Goal: Browse casually: Explore the website without a specific task or goal

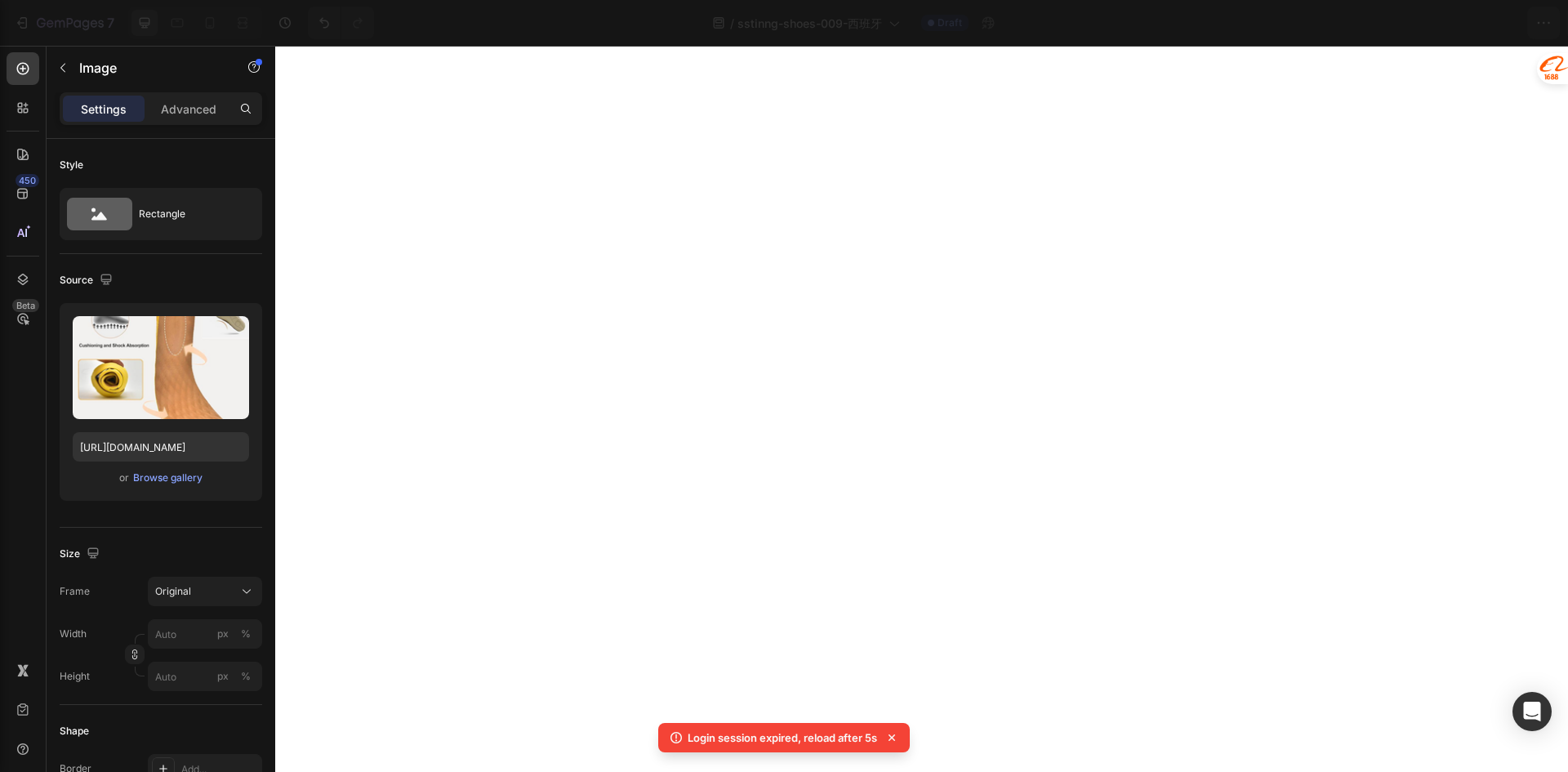
select select "ENG"
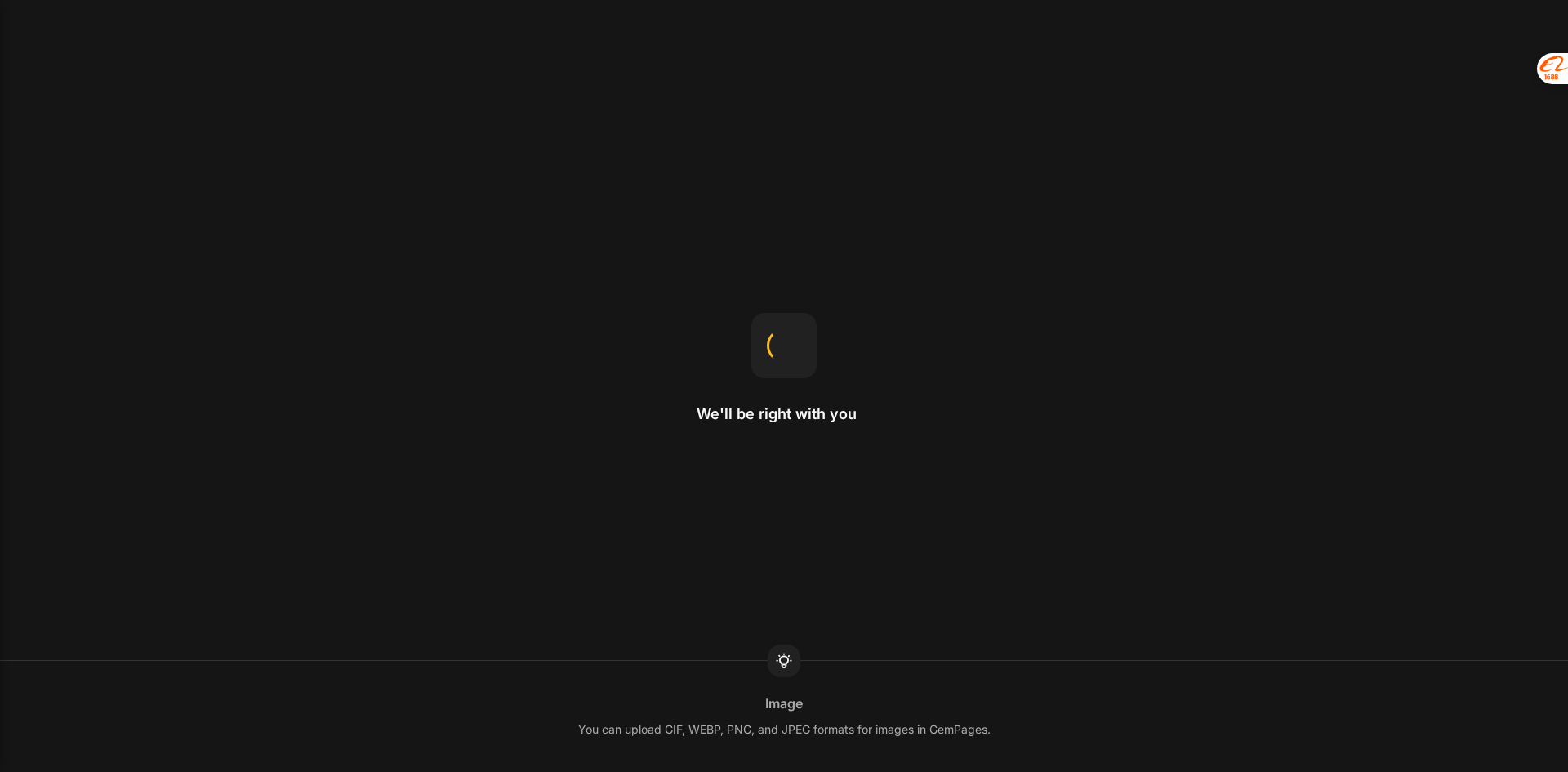
select select "ENG"
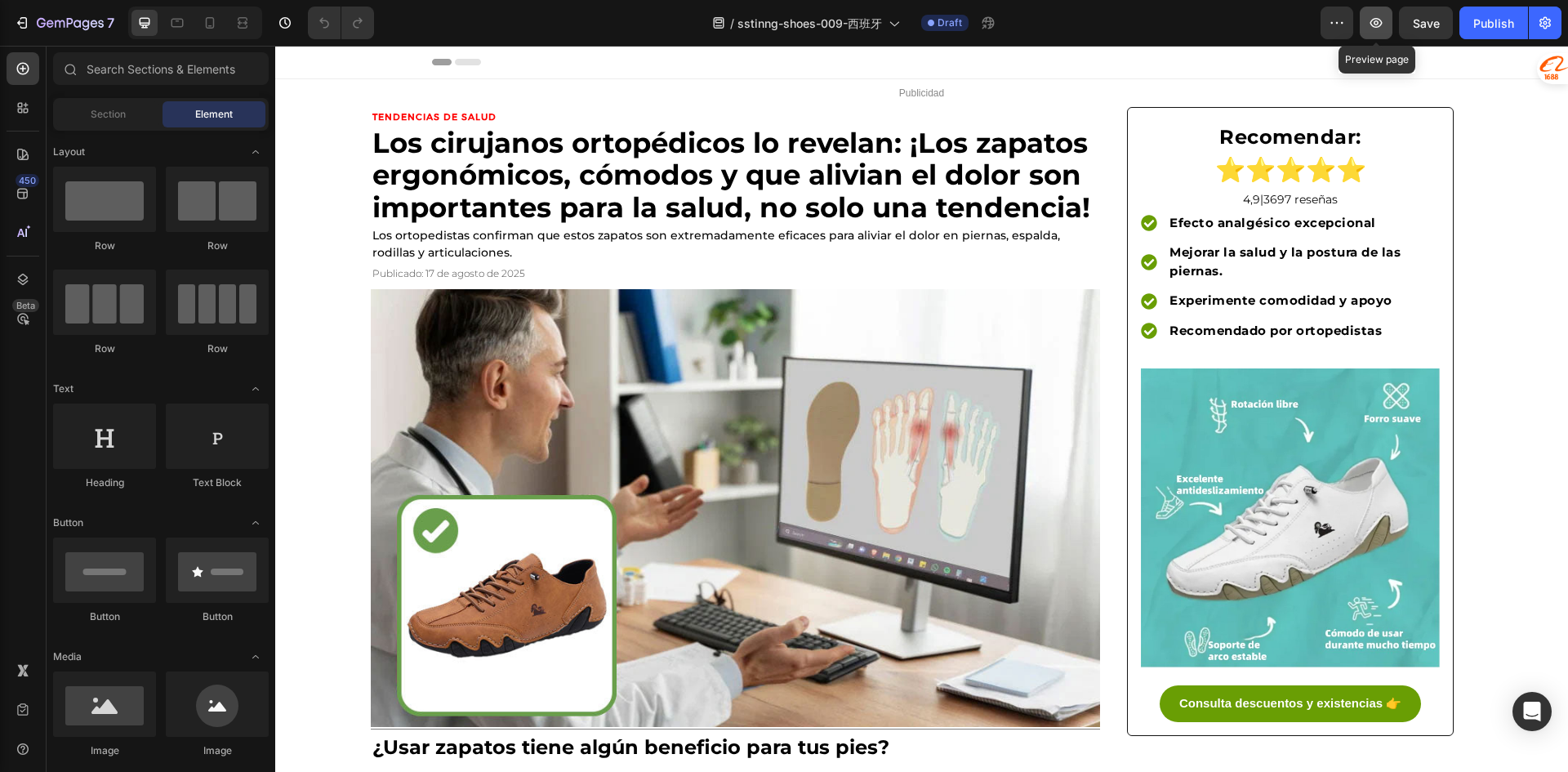
click at [1378, 19] on icon "button" at bounding box center [1375, 23] width 12 height 10
click at [1374, 16] on icon "button" at bounding box center [1376, 23] width 16 height 16
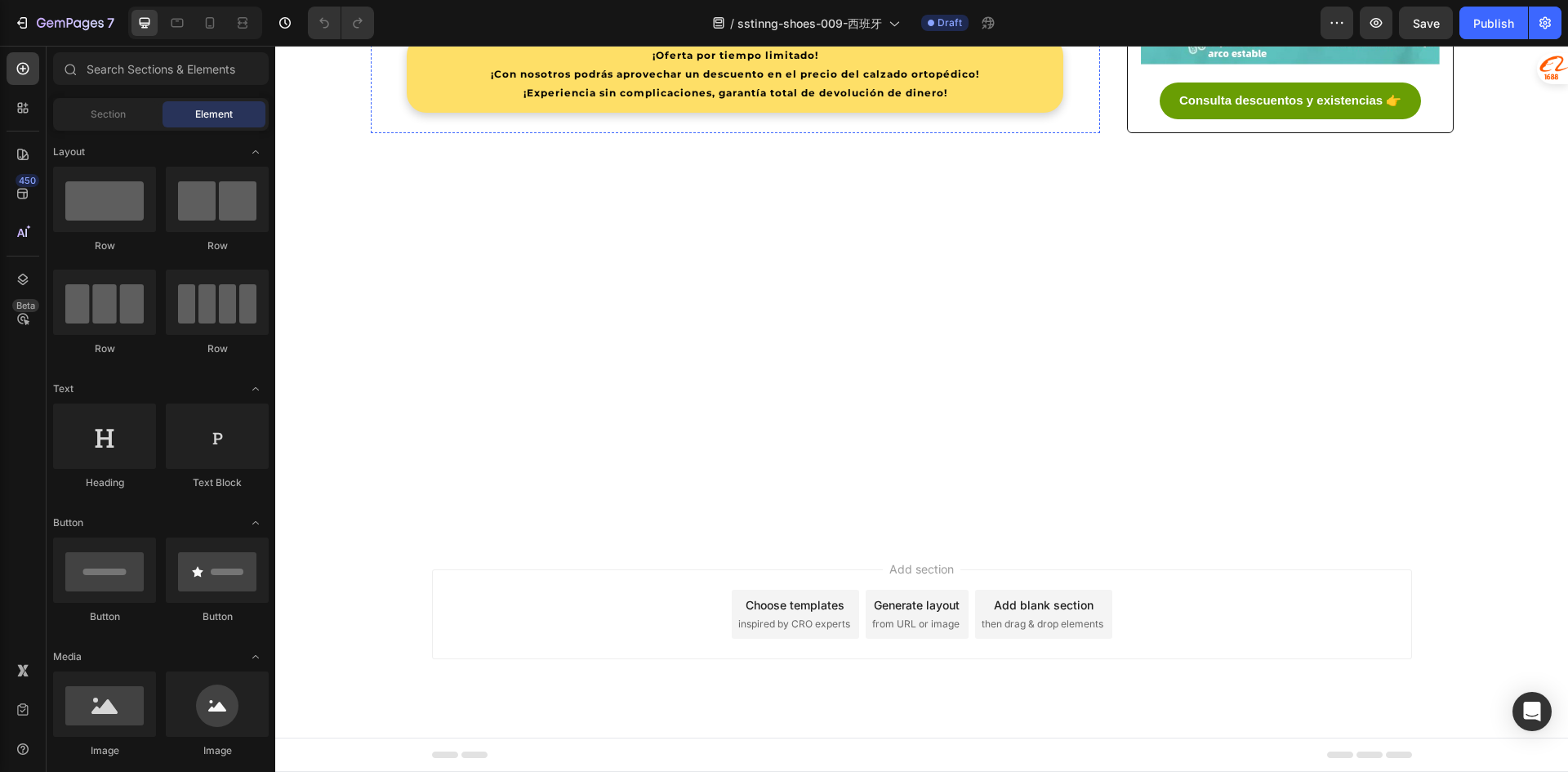
scroll to position [3839, 0]
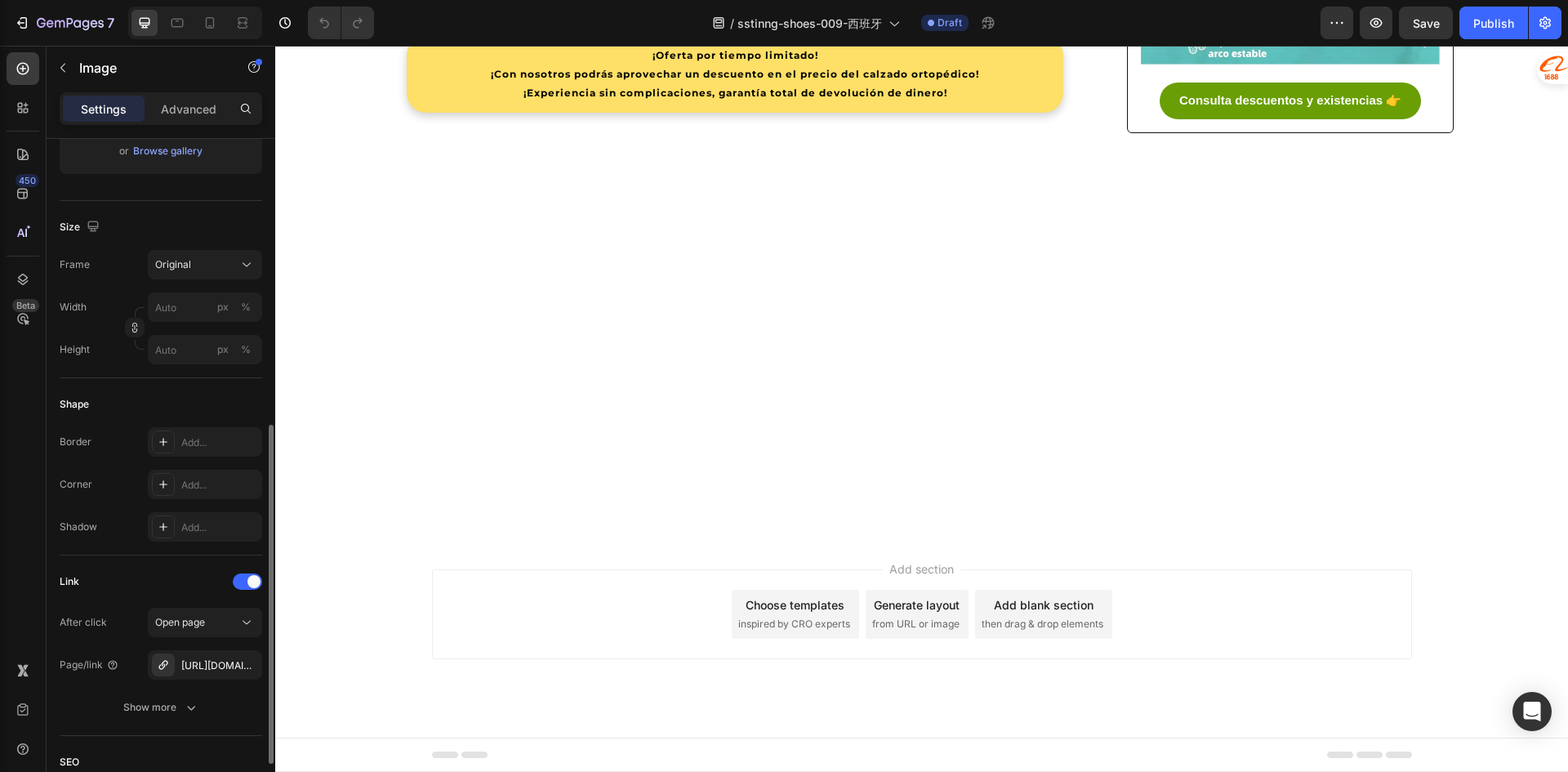
scroll to position [408, 0]
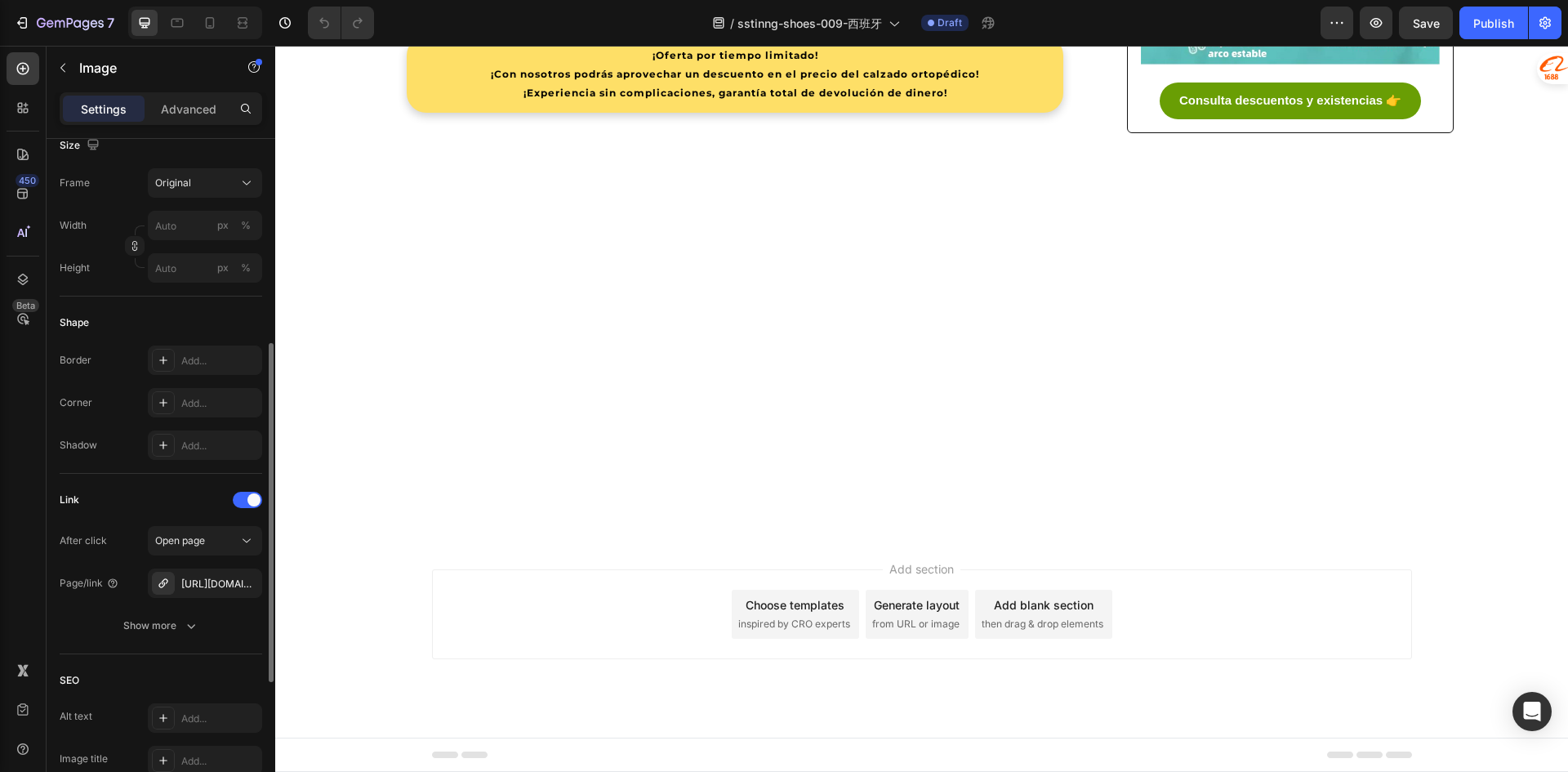
click at [88, 406] on div "Corner" at bounding box center [76, 403] width 33 height 15
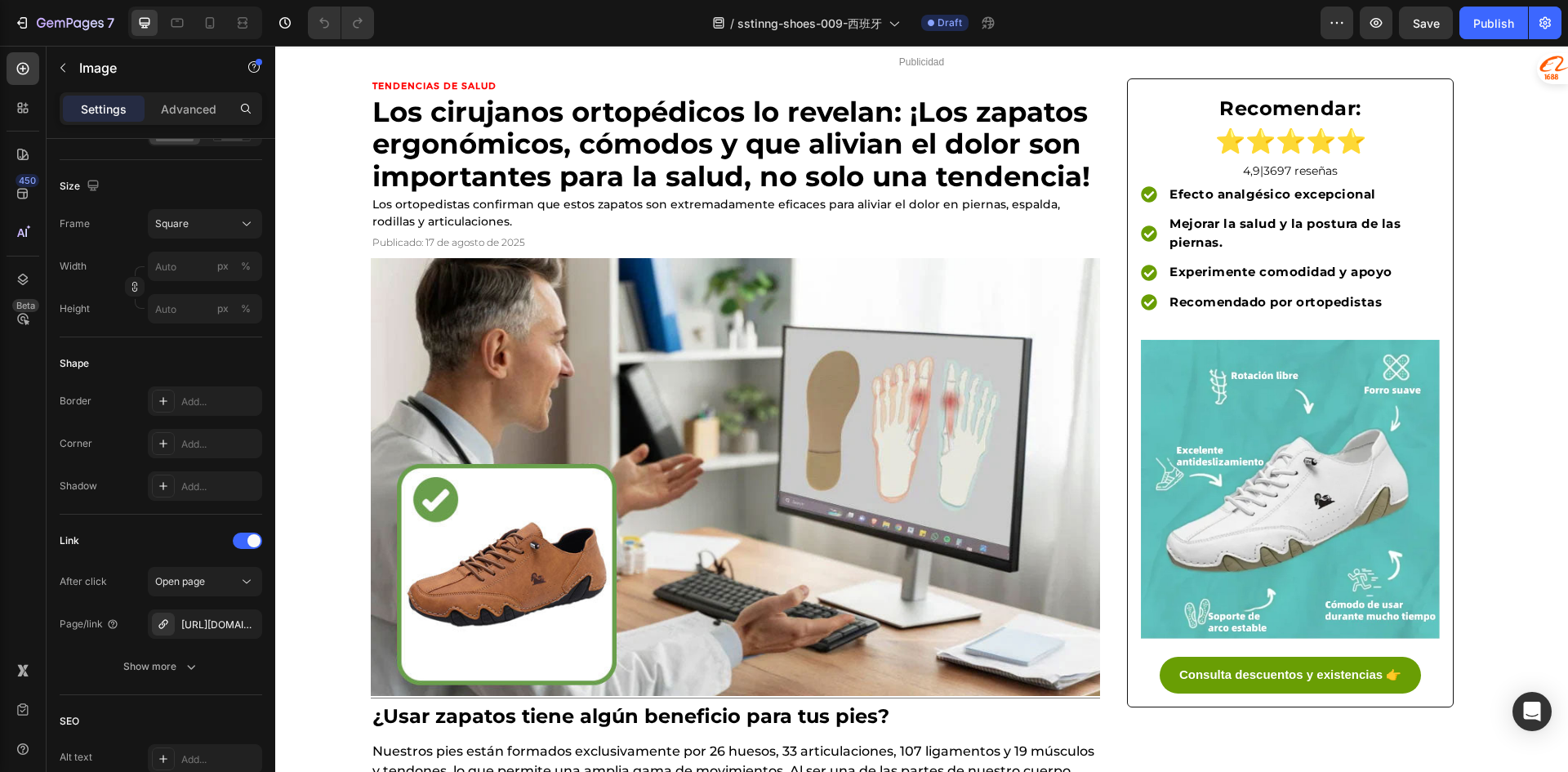
scroll to position [0, 0]
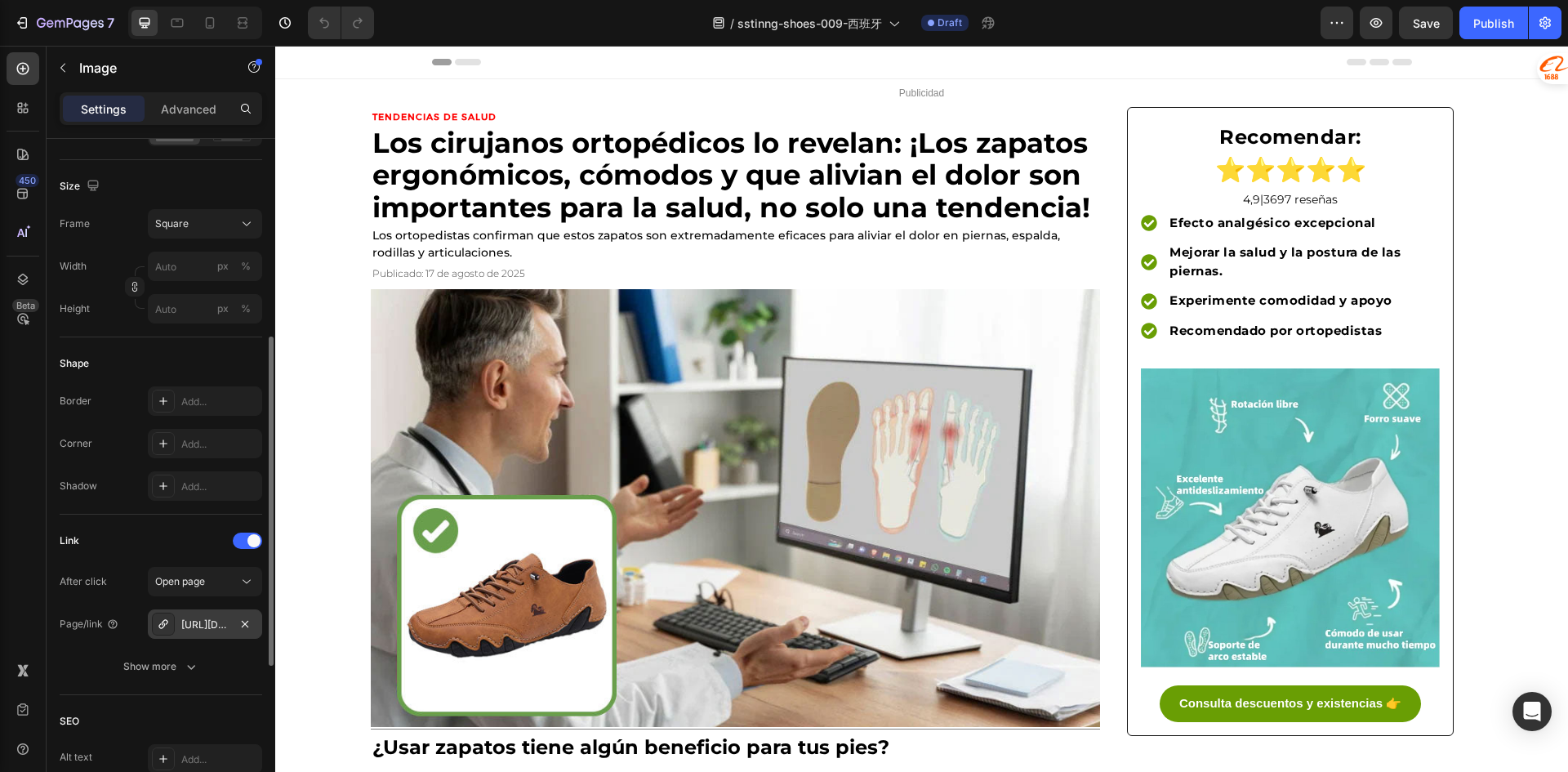
click at [208, 632] on div "[URL][DOMAIN_NAME]" at bounding box center [205, 624] width 115 height 29
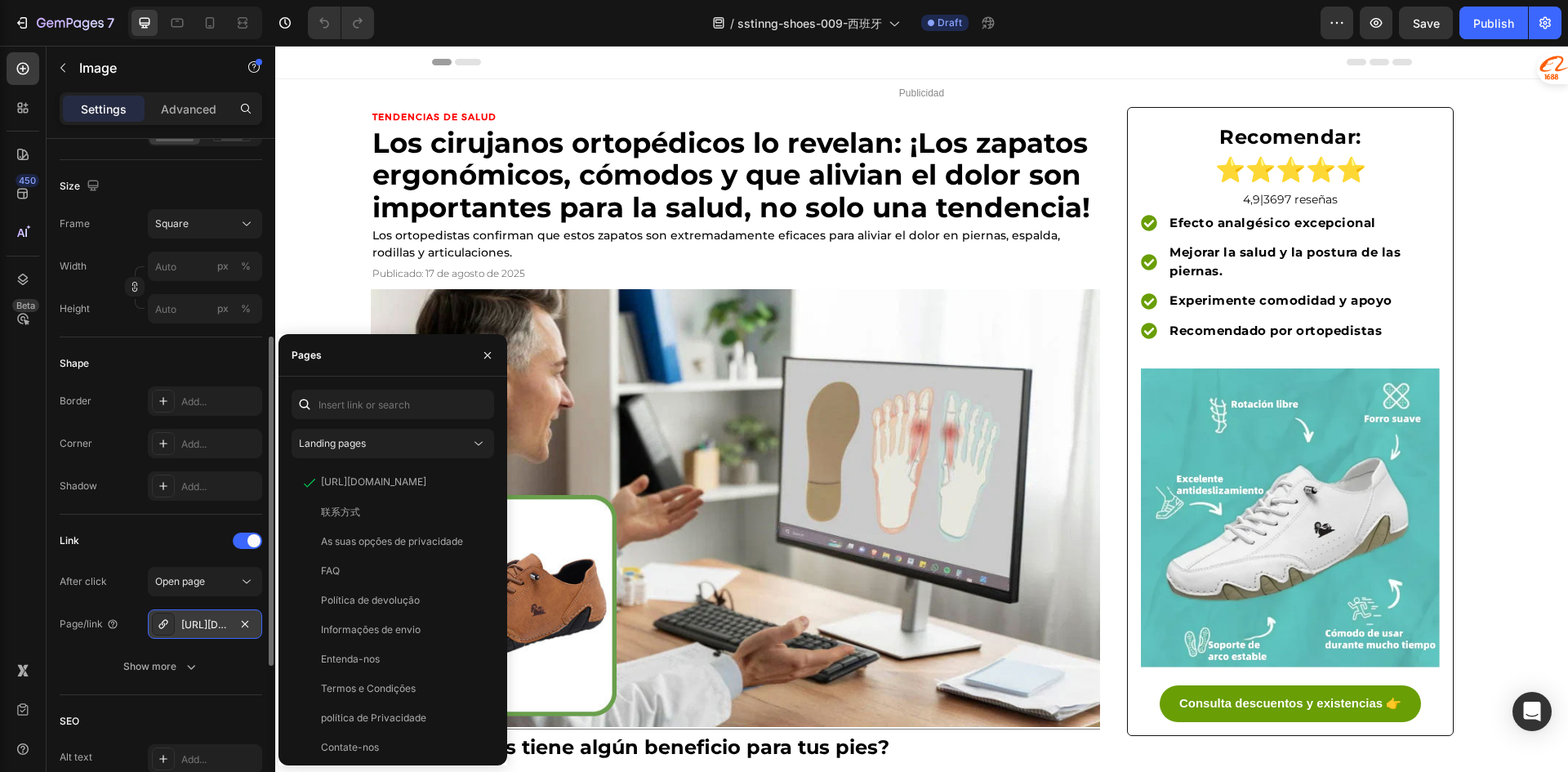
click at [208, 632] on div "[URL][DOMAIN_NAME]" at bounding box center [205, 624] width 115 height 29
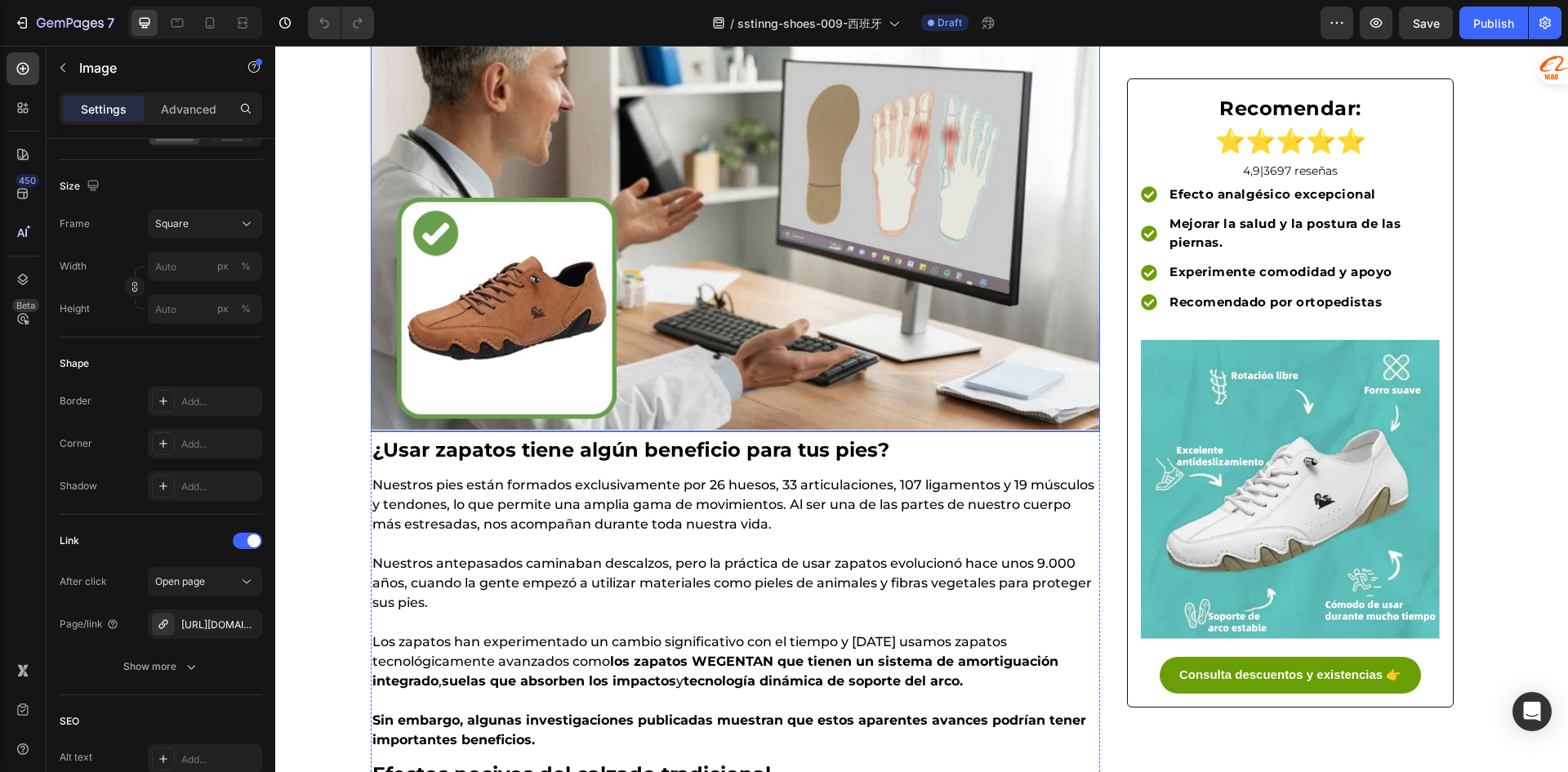
scroll to position [326, 0]
